Goal: Task Accomplishment & Management: Use online tool/utility

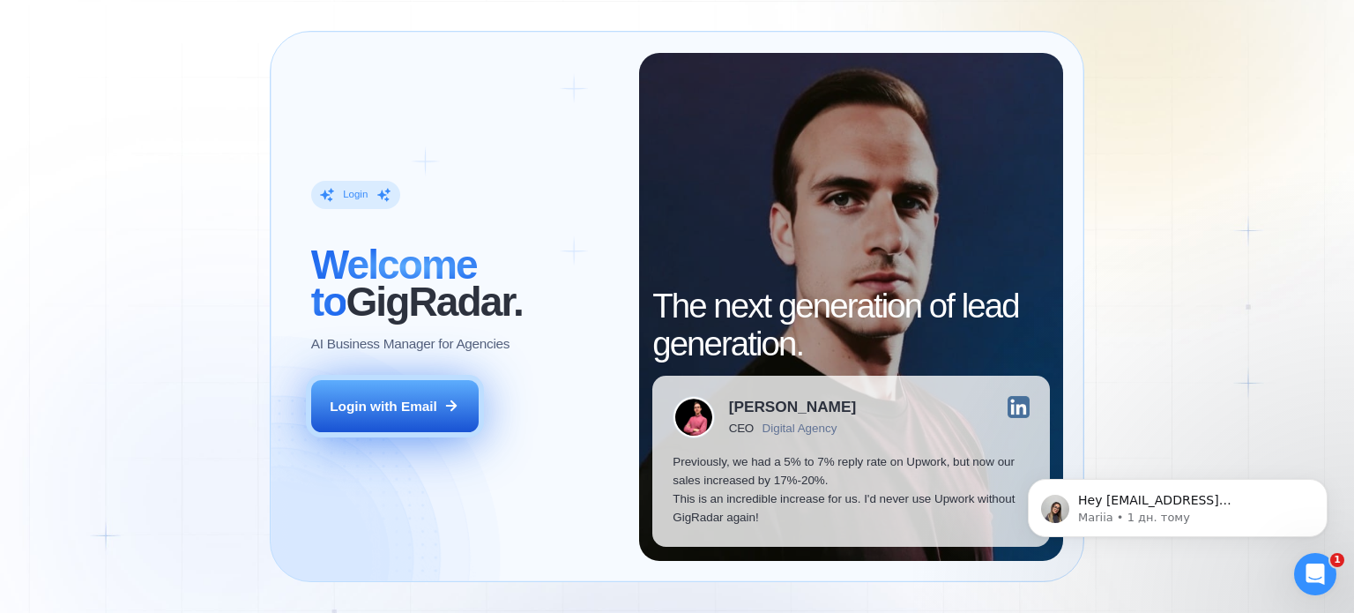
click at [465, 410] on button "Login with Email" at bounding box center [394, 406] width 167 height 53
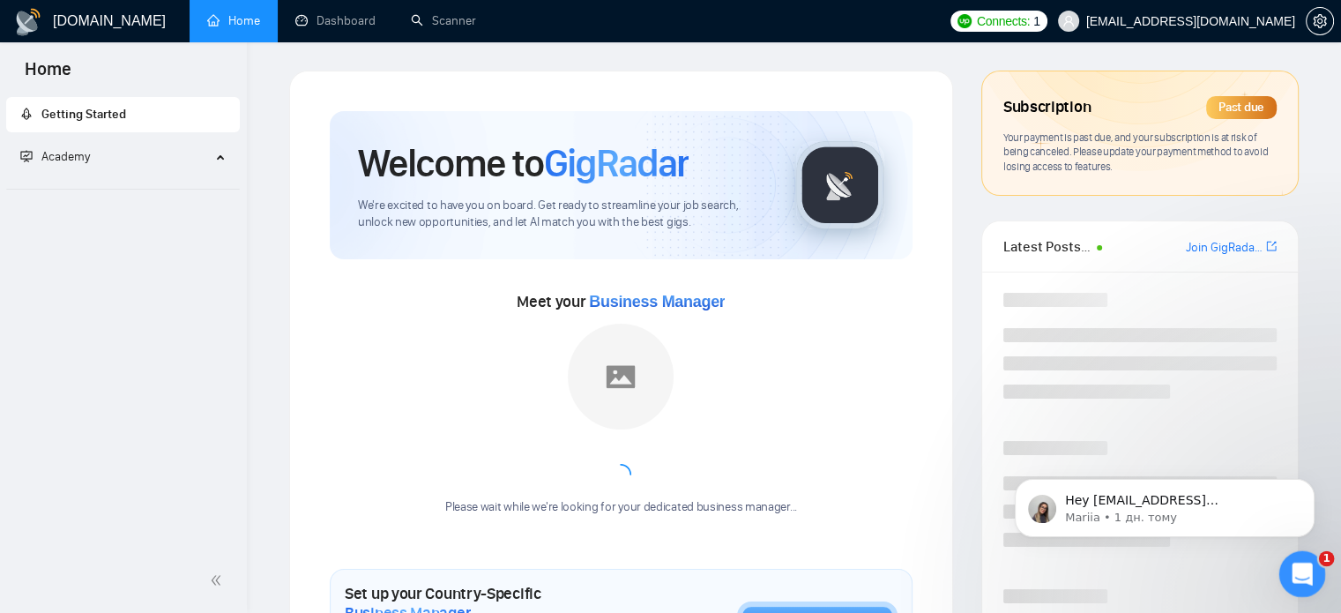
click at [1311, 569] on icon "Відкрити програму для спілкування Intercom" at bounding box center [1299, 571] width 29 height 29
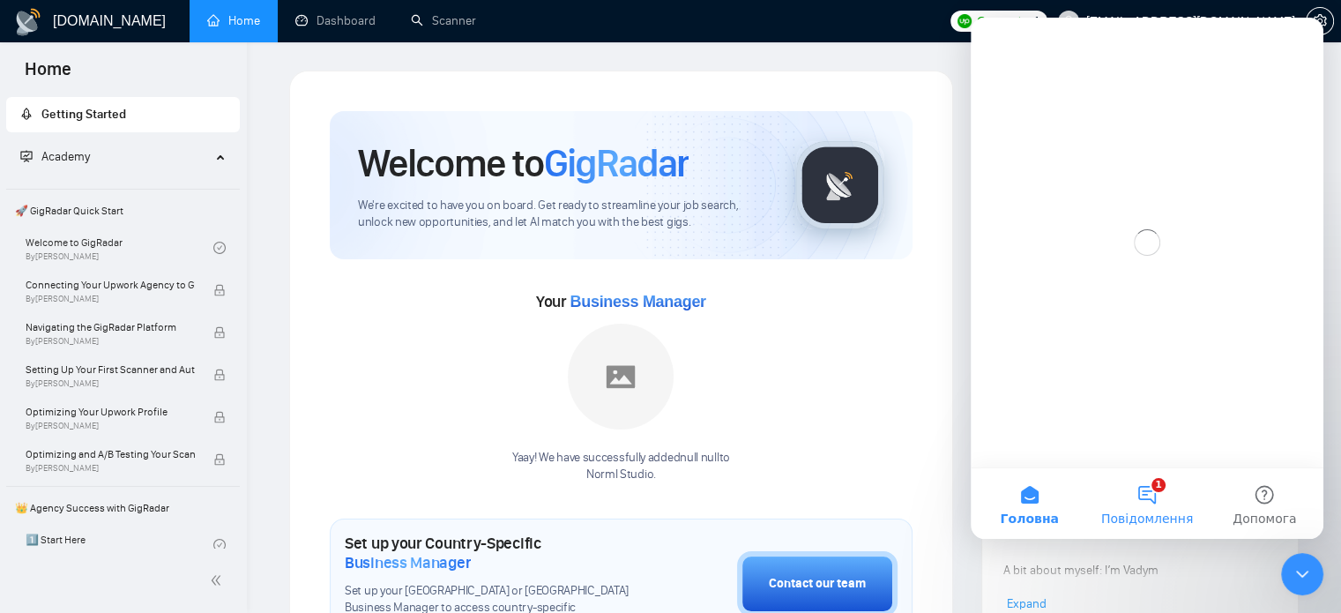
click at [1164, 496] on button "1 Повідомлення" at bounding box center [1146, 503] width 117 height 71
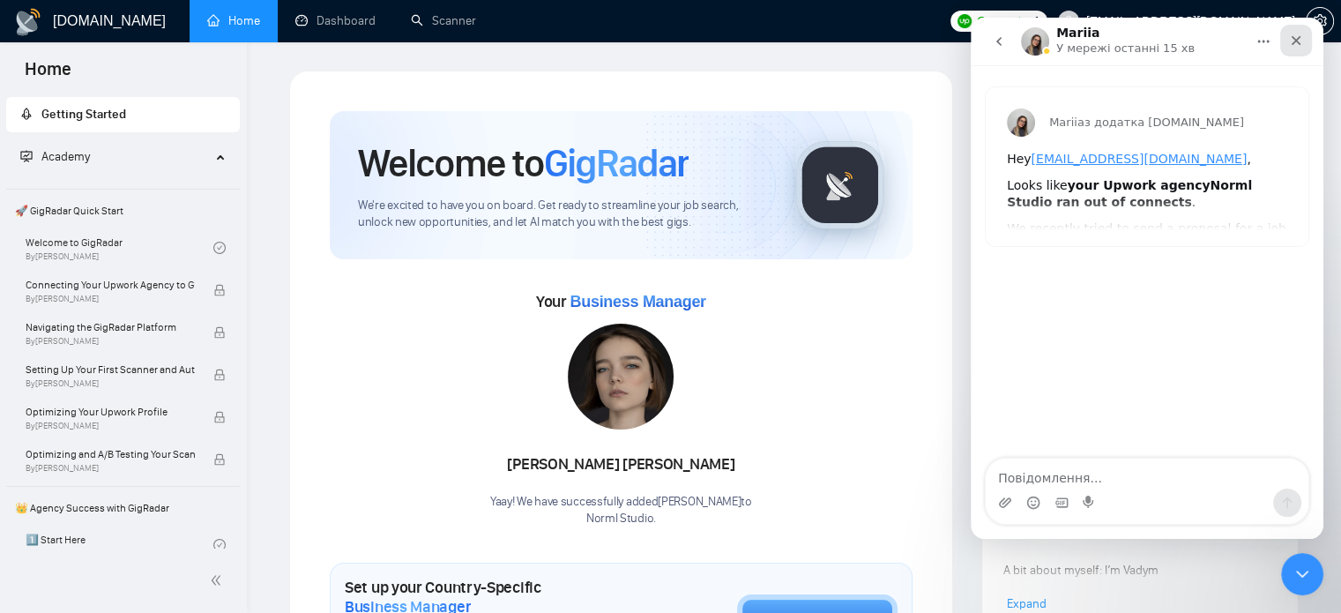
click at [1298, 45] on icon "Закрити" at bounding box center [1296, 40] width 14 height 14
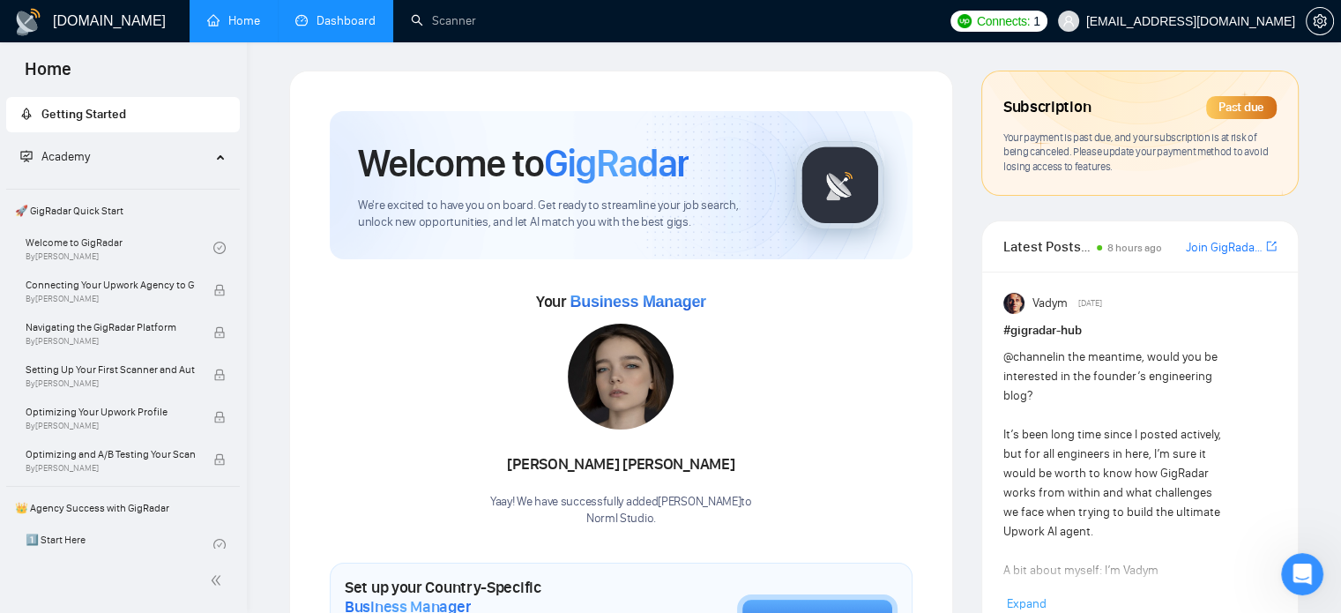
click at [327, 16] on link "Dashboard" at bounding box center [335, 20] width 80 height 15
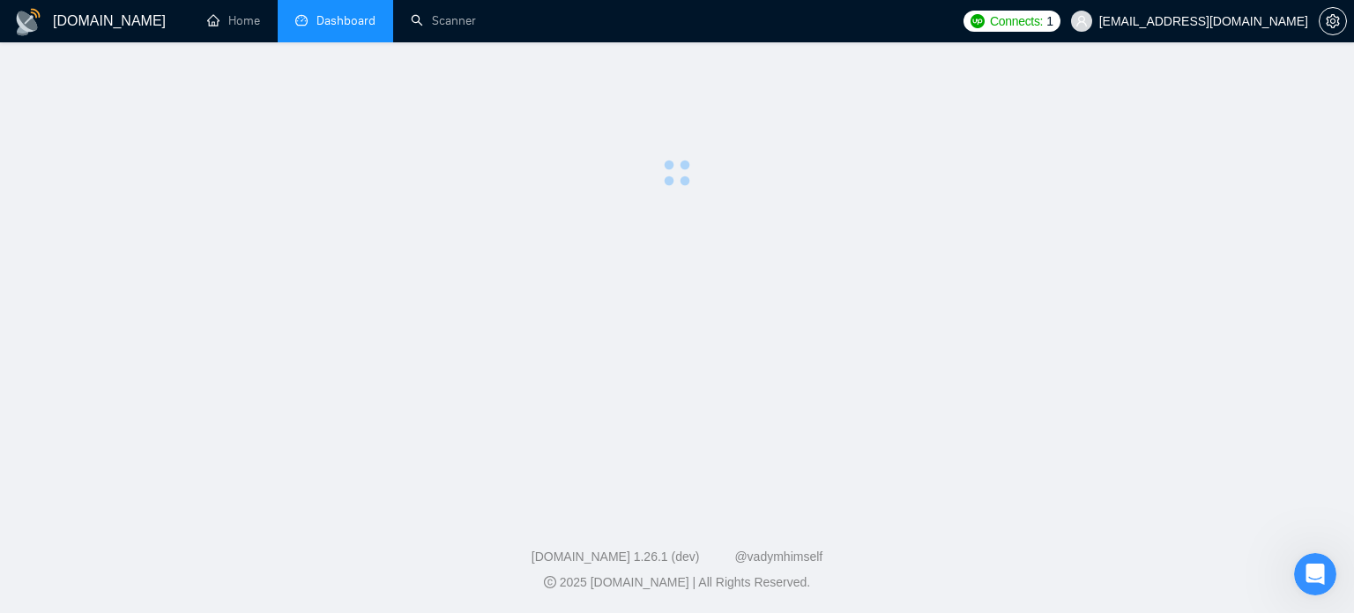
click at [166, 24] on div "GigRadar.io" at bounding box center [98, 21] width 169 height 42
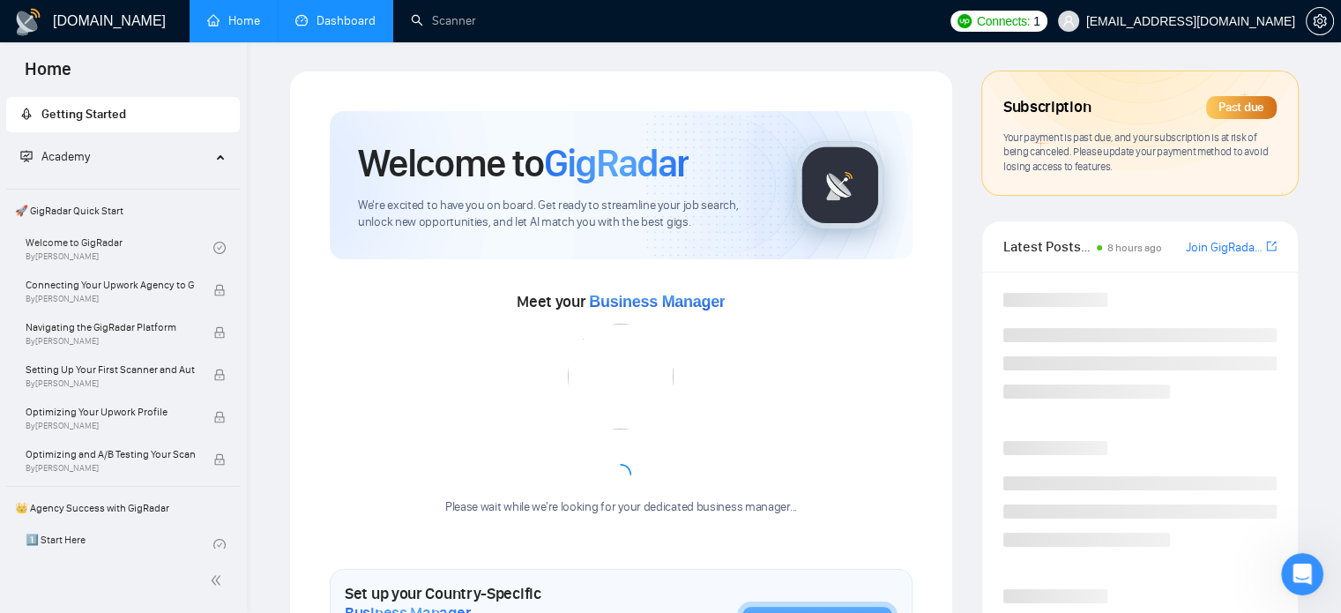
click at [301, 17] on link "Dashboard" at bounding box center [335, 20] width 80 height 15
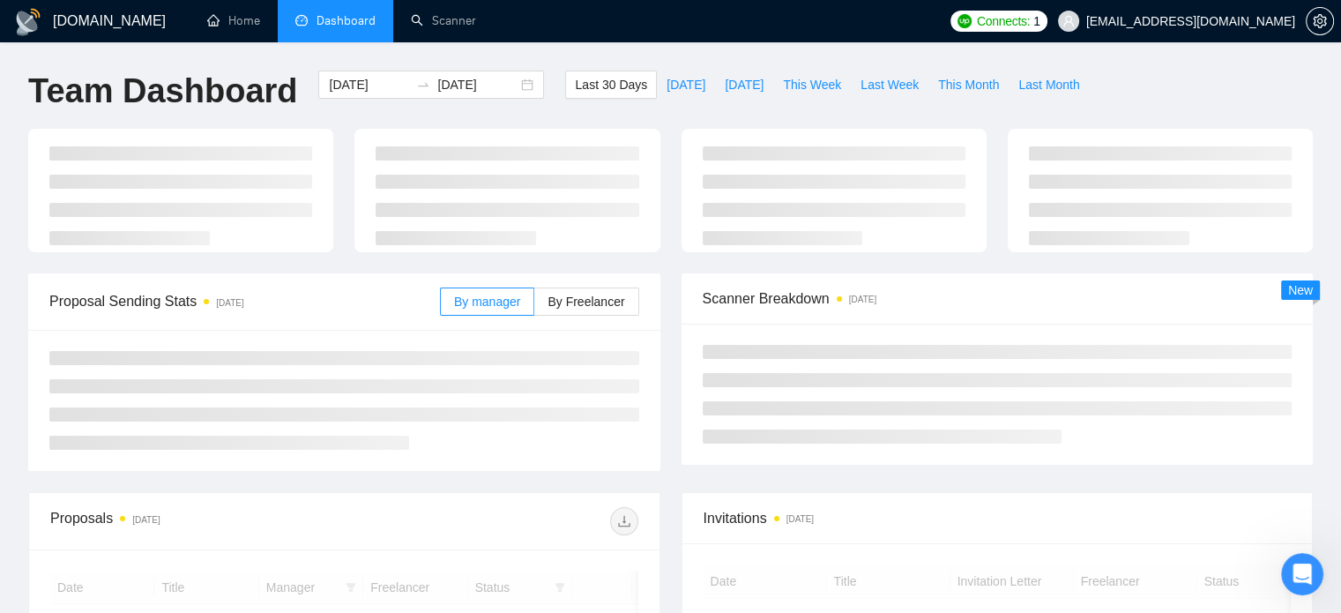
click at [373, 21] on span "Dashboard" at bounding box center [345, 20] width 59 height 15
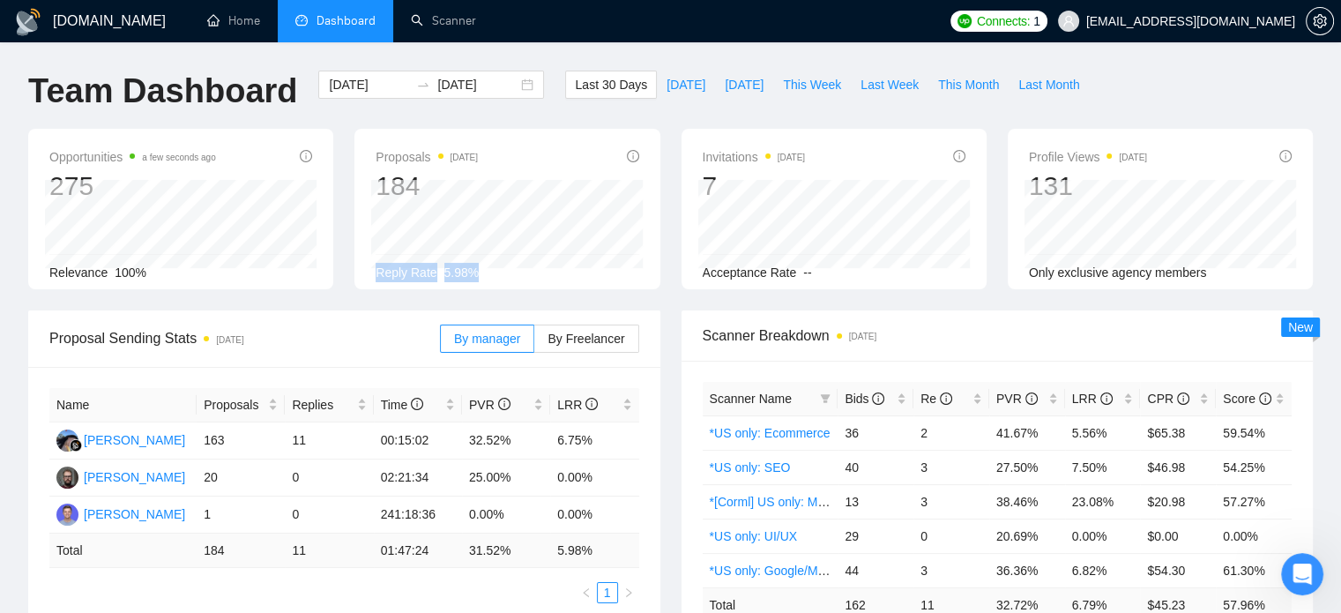
drag, startPoint x: 374, startPoint y: 275, endPoint x: 536, endPoint y: 268, distance: 162.3
click at [536, 268] on div "Proposals 2 days ago 184 2025-10-09 Sent 6 Reply Rate 5.98%" at bounding box center [506, 209] width 305 height 160
click at [638, 316] on div "By manager By Freelancer" at bounding box center [539, 338] width 199 height 56
click at [452, 28] on link "Scanner" at bounding box center [443, 20] width 65 height 15
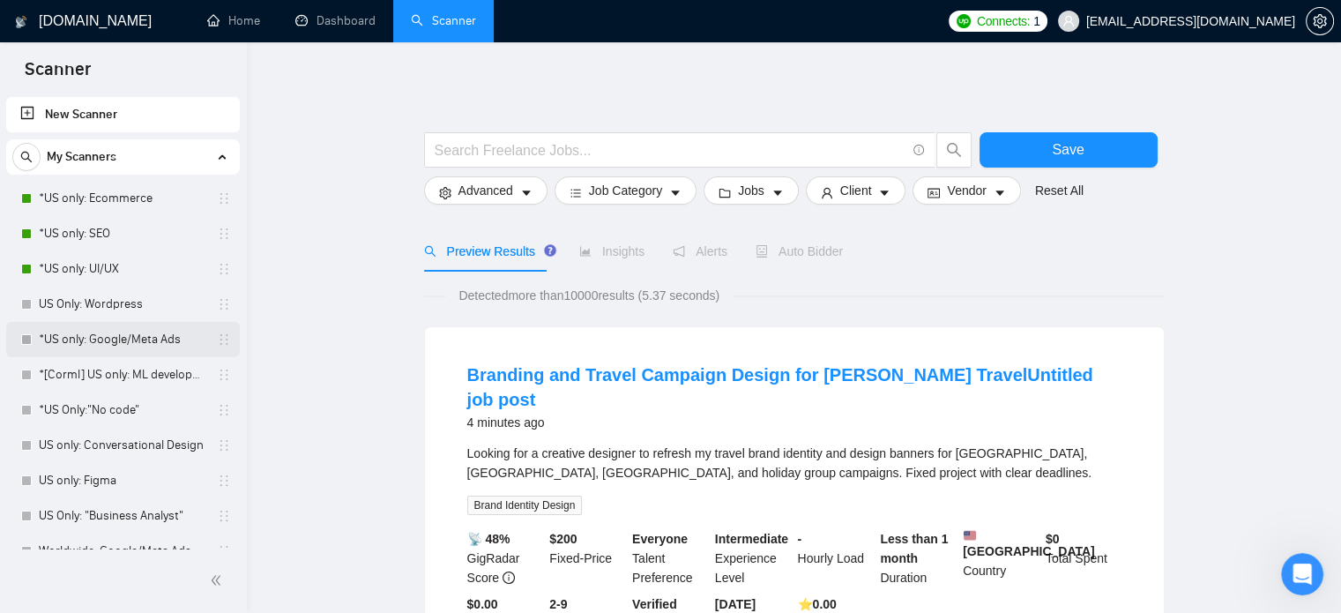
click at [112, 347] on link "*US only: Google/Meta Ads" at bounding box center [122, 339] width 167 height 35
click at [107, 306] on link "US Only: Wordpress" at bounding box center [122, 303] width 167 height 35
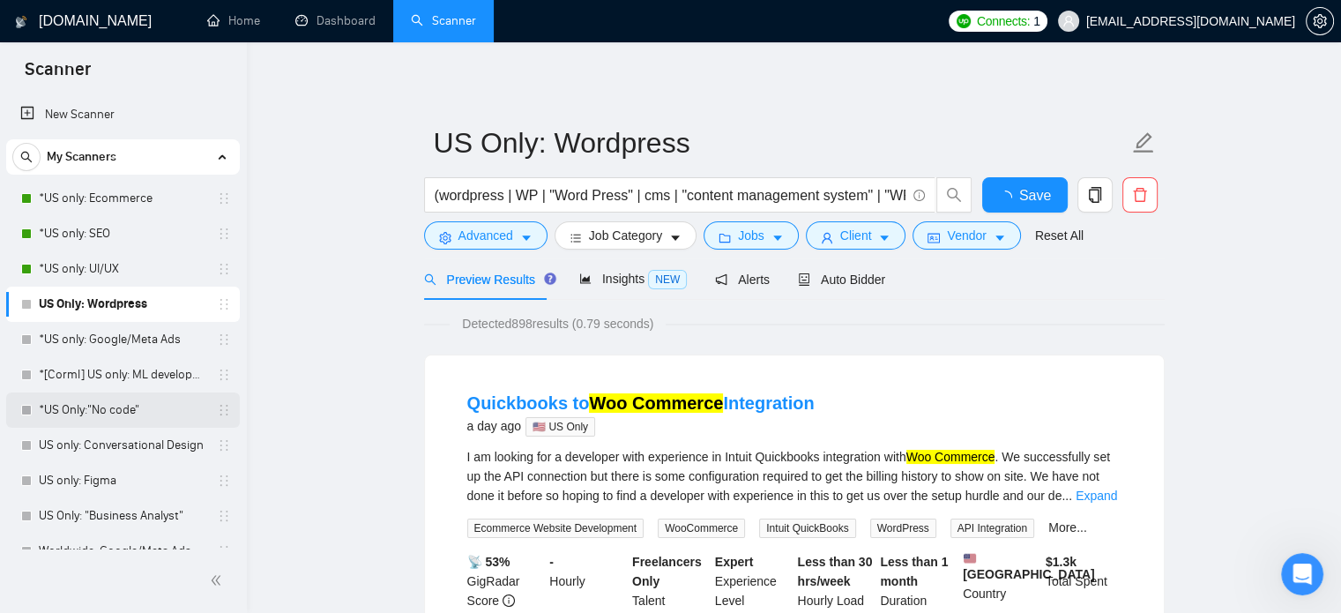
scroll to position [88, 0]
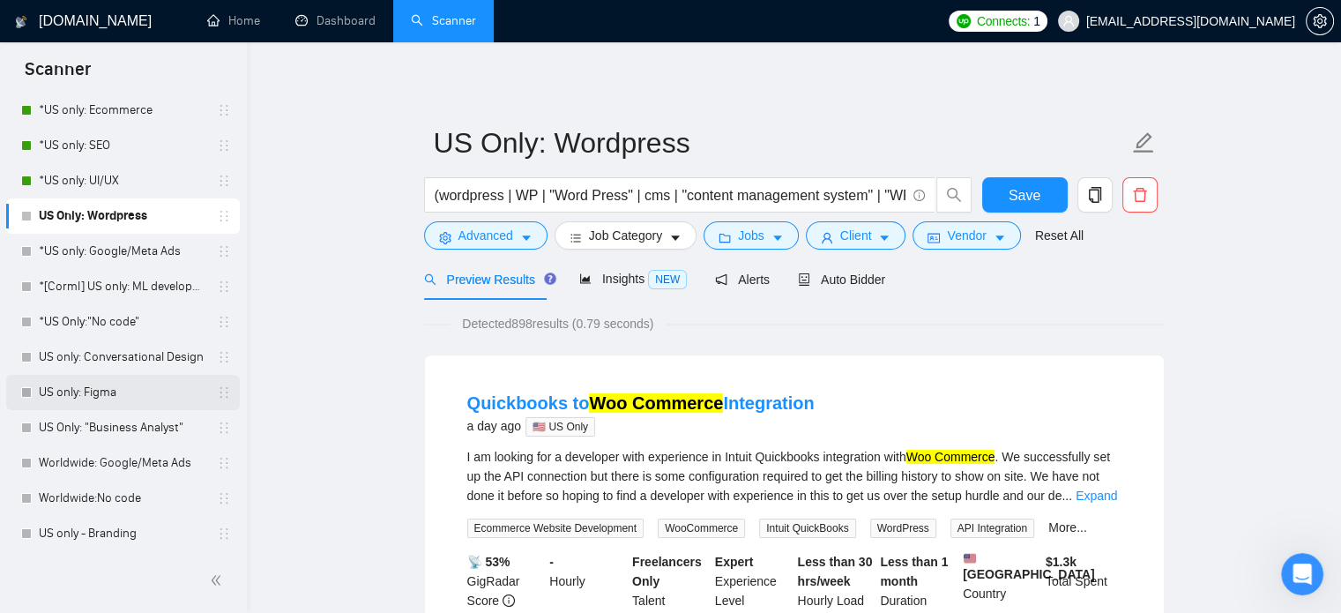
click at [128, 399] on link "US only: Figma" at bounding box center [122, 392] width 167 height 35
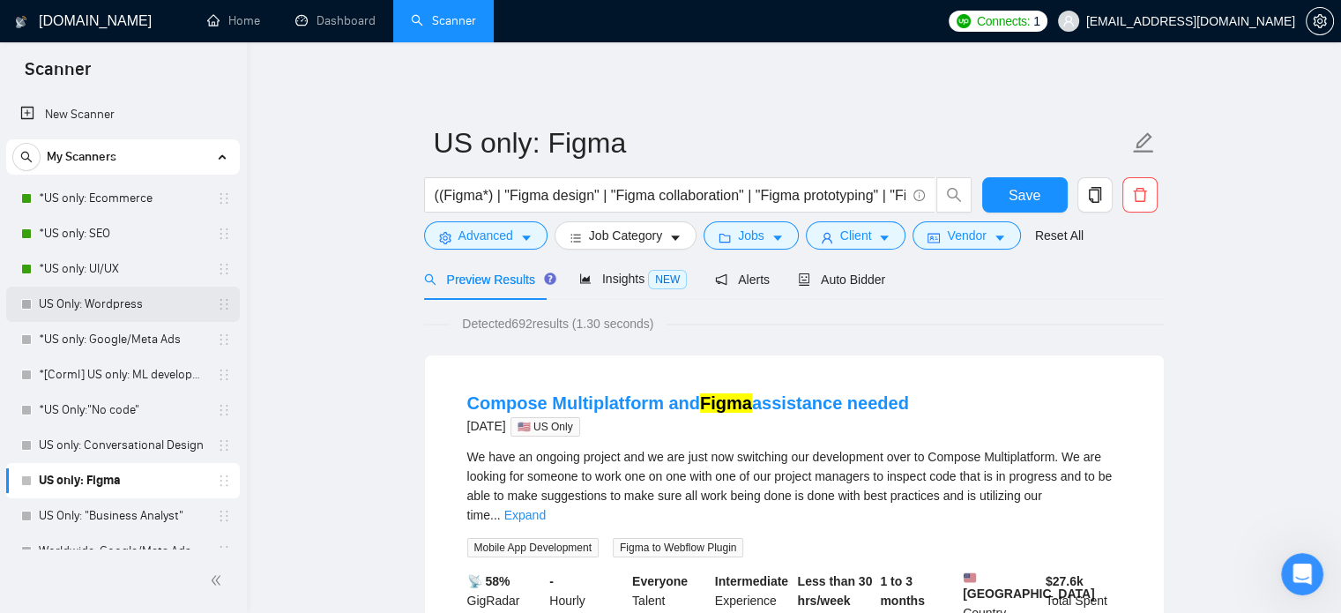
click at [102, 311] on link "US Only: Wordpress" at bounding box center [122, 303] width 167 height 35
